Goal: Obtain resource: Obtain resource

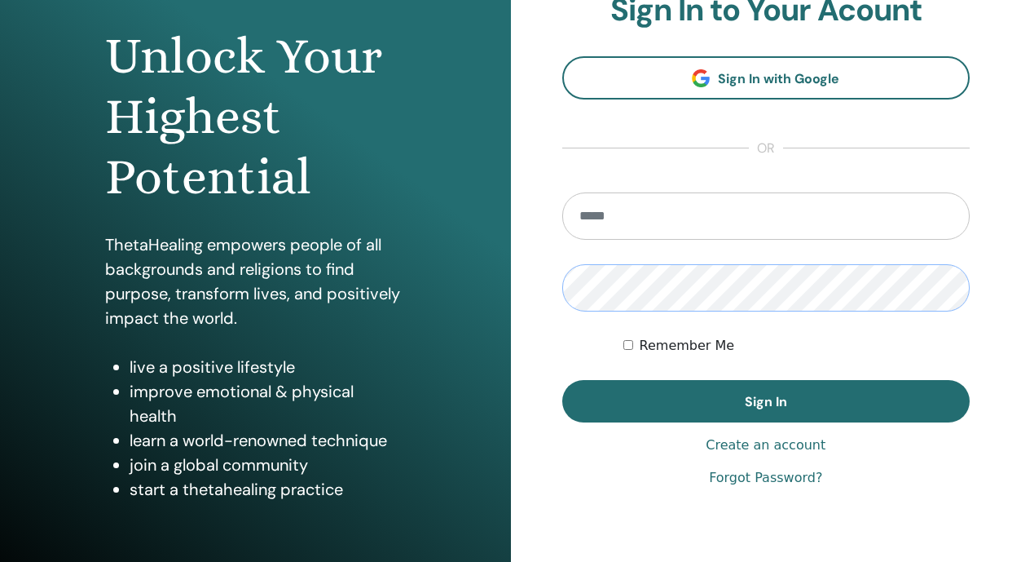
scroll to position [182, 0]
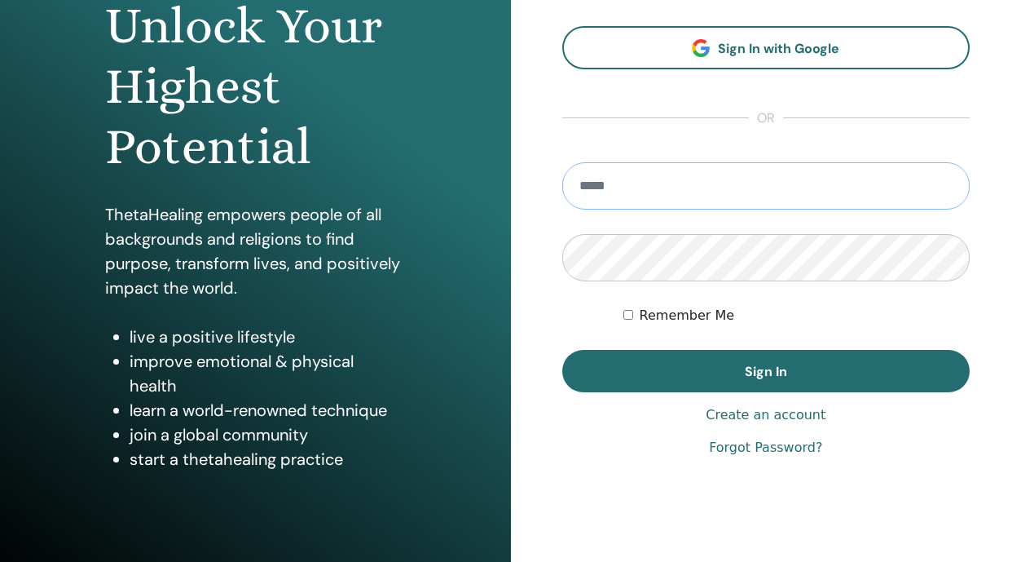
click at [667, 182] on input "email" at bounding box center [766, 185] width 408 height 47
click at [644, 194] on input "email" at bounding box center [766, 185] width 408 height 47
type input "*"
type input "**********"
click at [765, 371] on button "Sign In" at bounding box center [766, 371] width 408 height 42
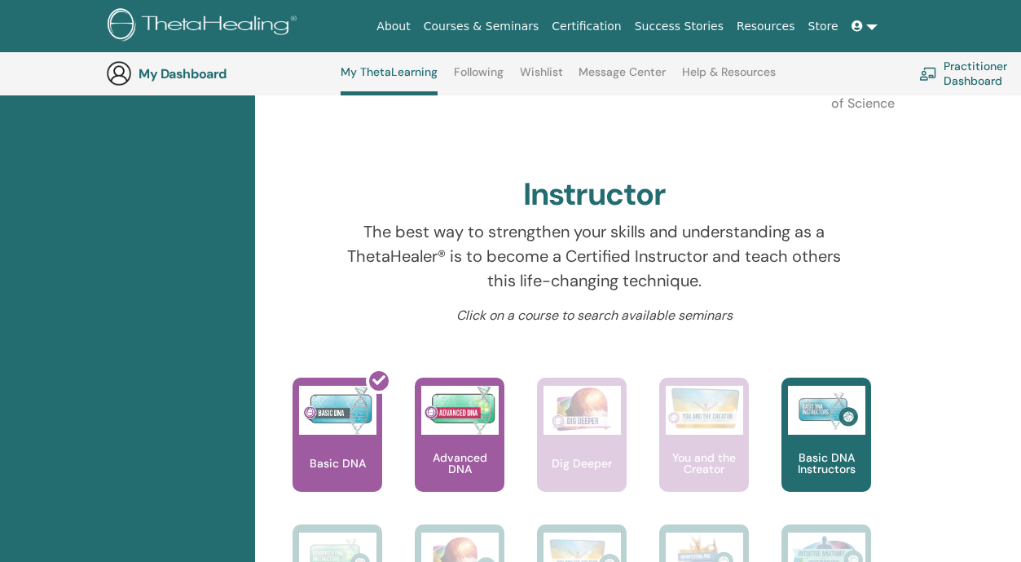
scroll to position [454, 0]
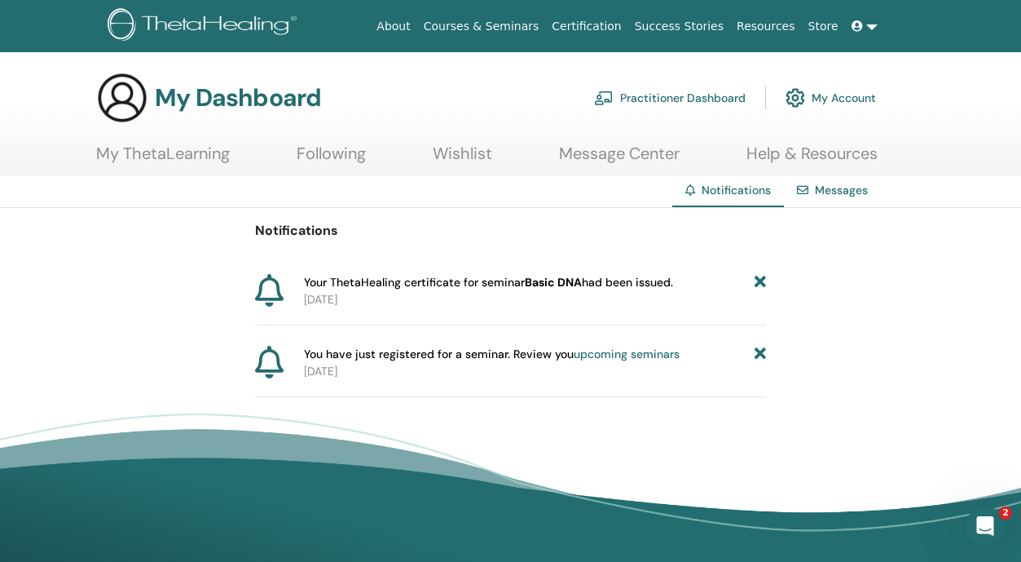
click at [857, 27] on icon at bounding box center [857, 25] width 11 height 11
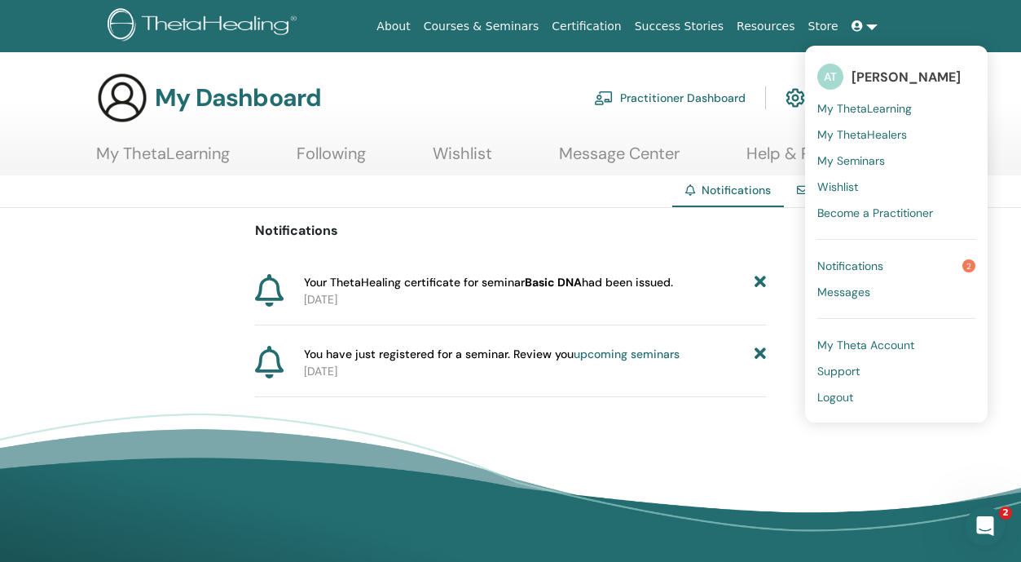
click at [888, 112] on span "My ThetaLearning" at bounding box center [864, 108] width 95 height 15
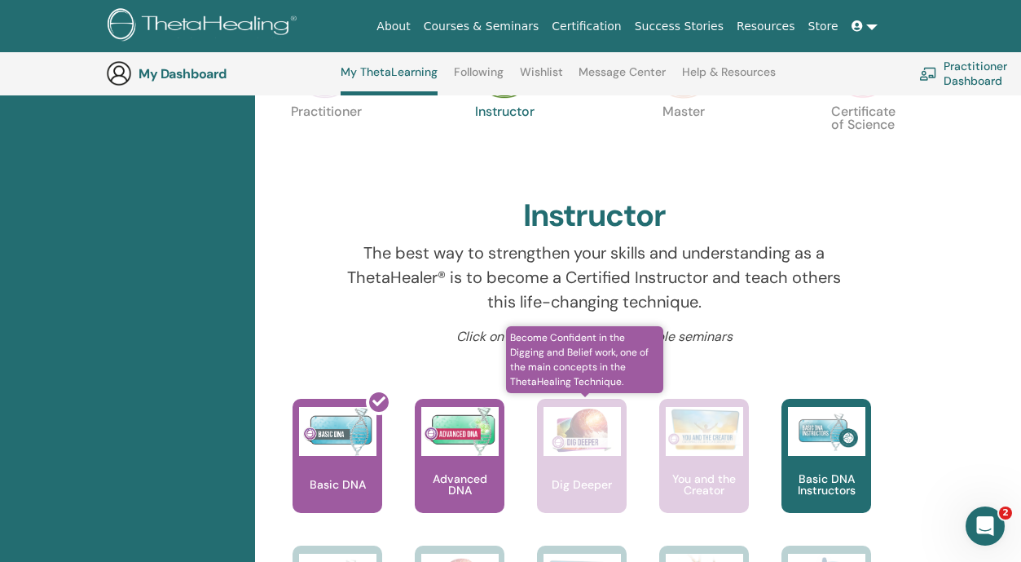
scroll to position [430, 0]
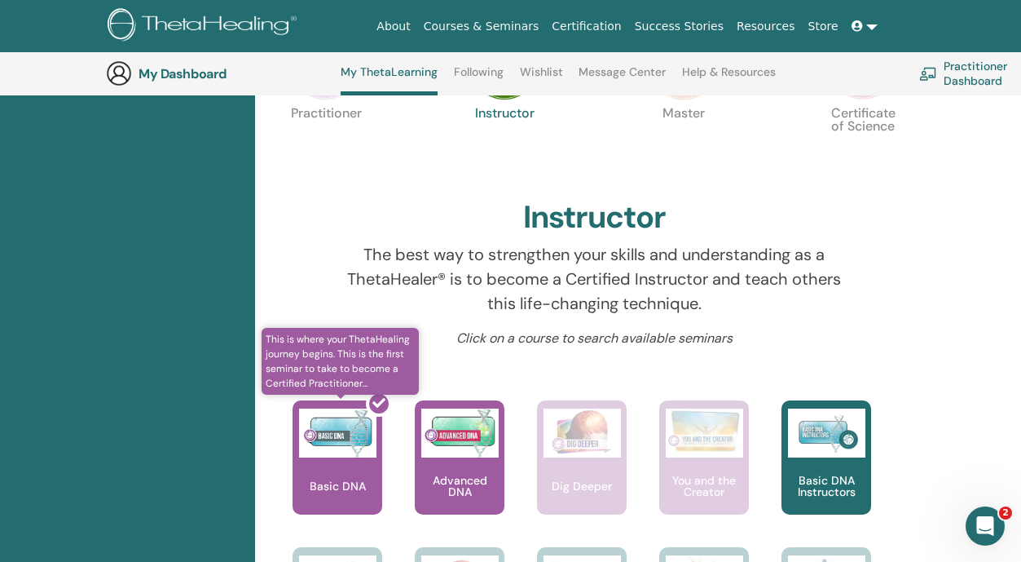
click at [335, 468] on div at bounding box center [347, 463] width 90 height 147
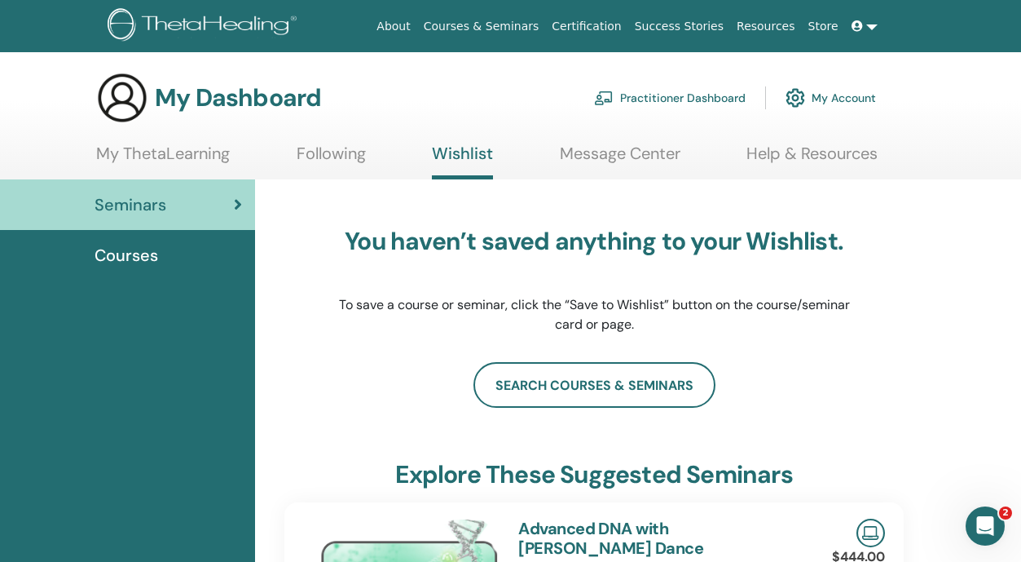
click at [632, 164] on link "Message Center" at bounding box center [620, 159] width 121 height 32
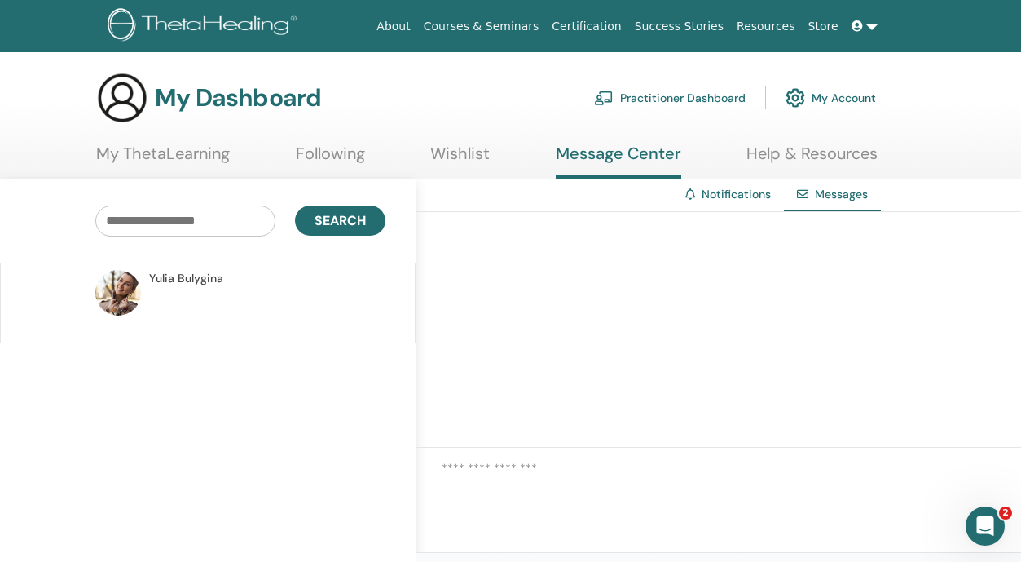
click at [136, 284] on img at bounding box center [118, 293] width 46 height 46
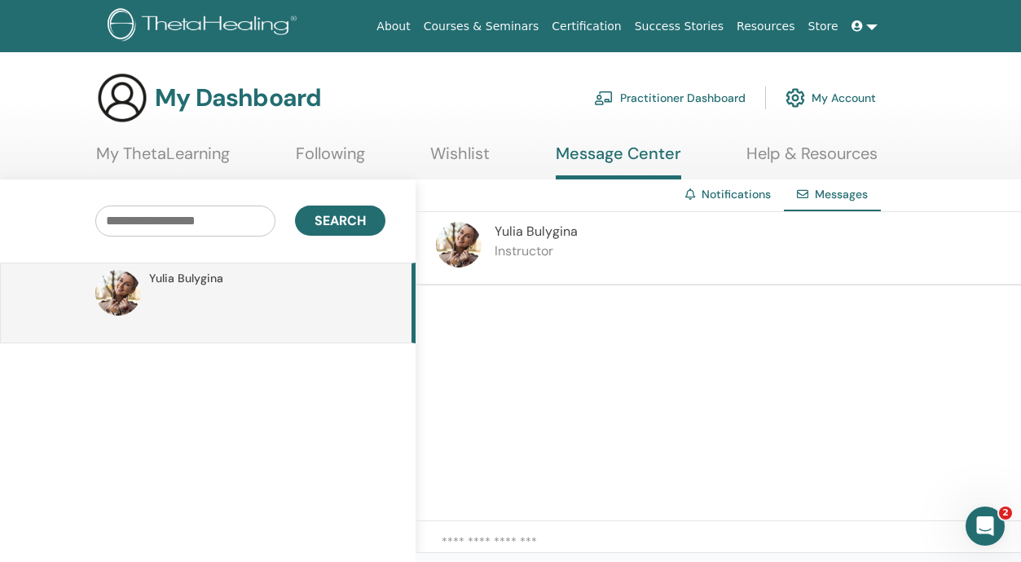
click at [742, 192] on link "Notifications" at bounding box center [736, 194] width 69 height 15
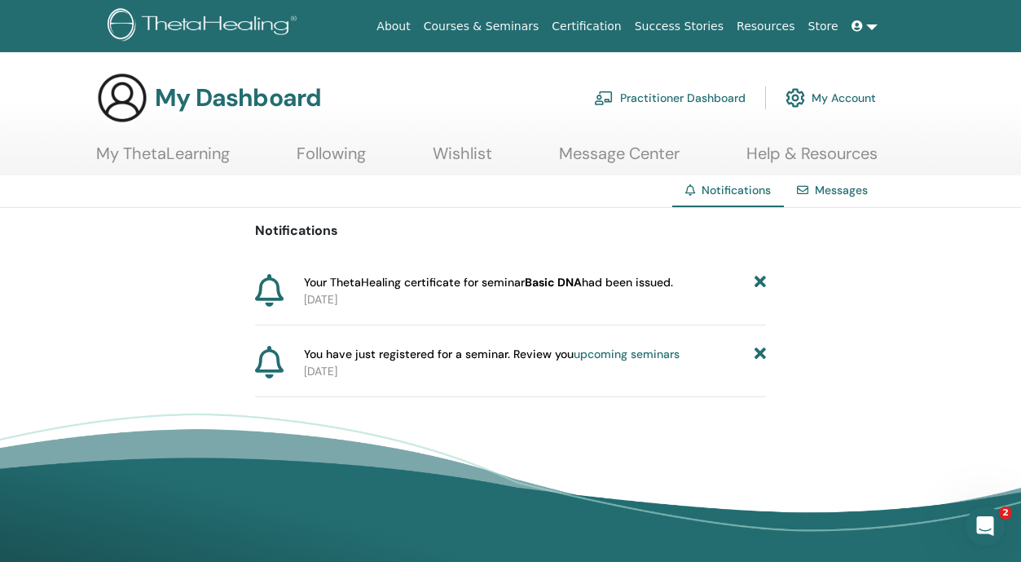
click at [602, 279] on span "Your ThetaHealing certificate for seminar Basic DNA had been issued." at bounding box center [488, 282] width 369 height 17
click at [590, 350] on link "upcoming seminars" at bounding box center [627, 353] width 106 height 15
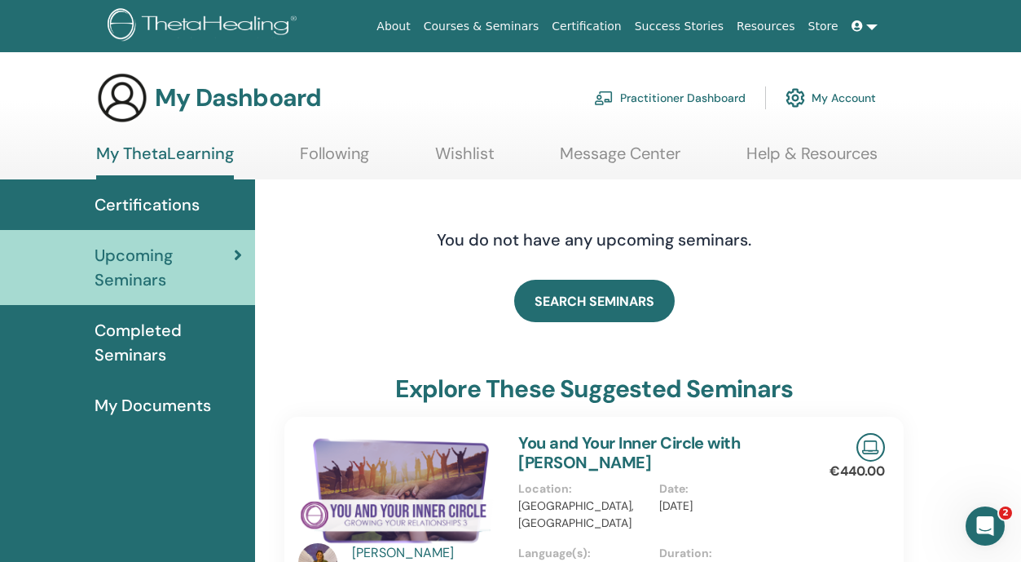
click at [192, 403] on span "My Documents" at bounding box center [153, 405] width 117 height 24
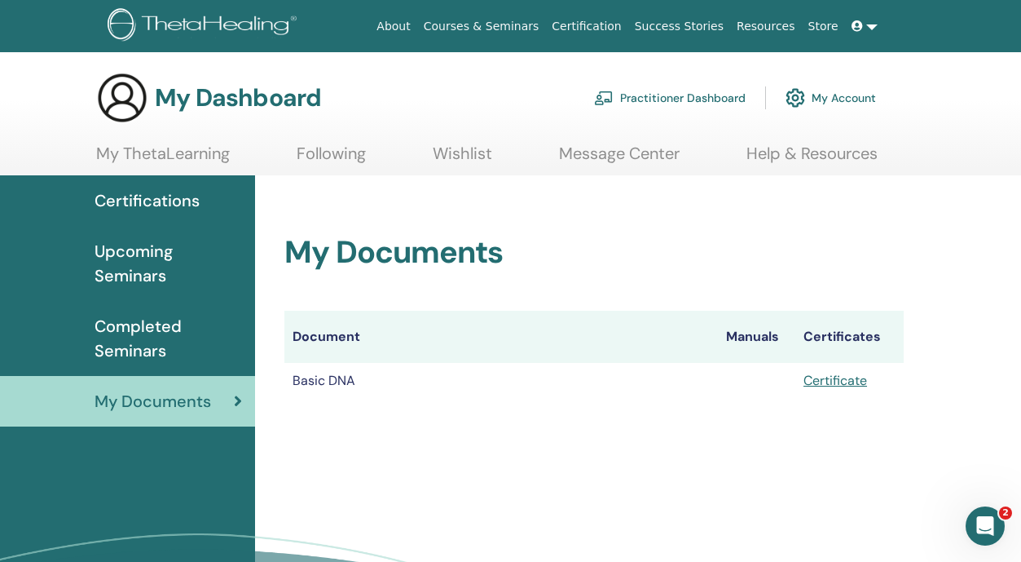
click at [857, 377] on link "Certificate" at bounding box center [836, 380] width 64 height 17
